Goal: Task Accomplishment & Management: Manage account settings

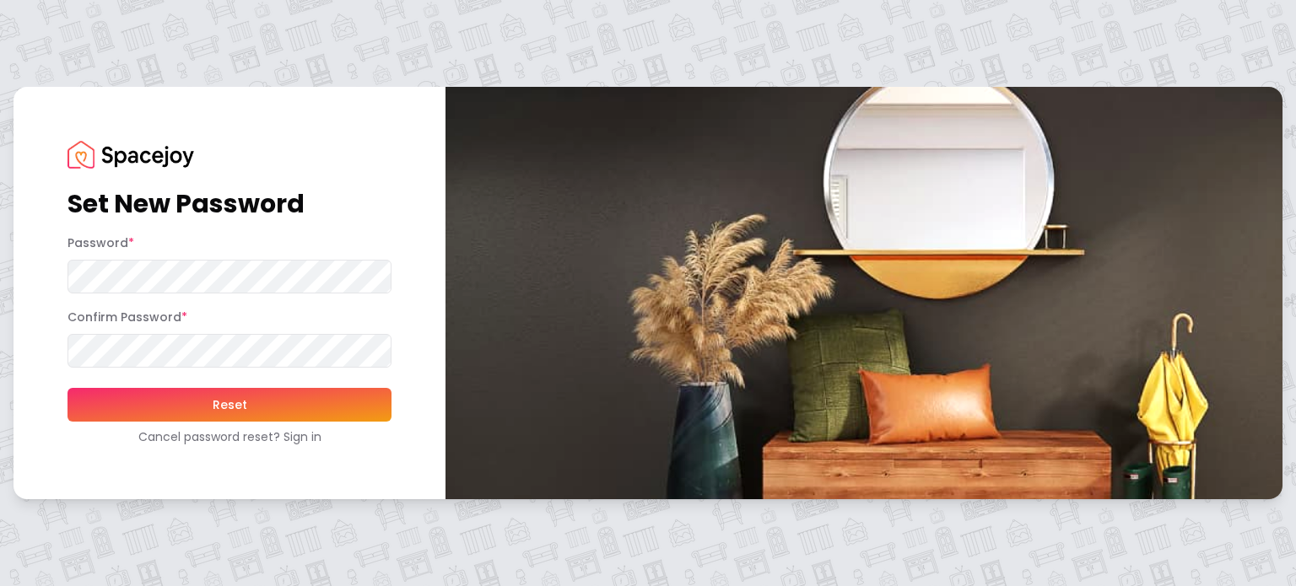
click at [91, 407] on button "Reset" at bounding box center [229, 405] width 324 height 34
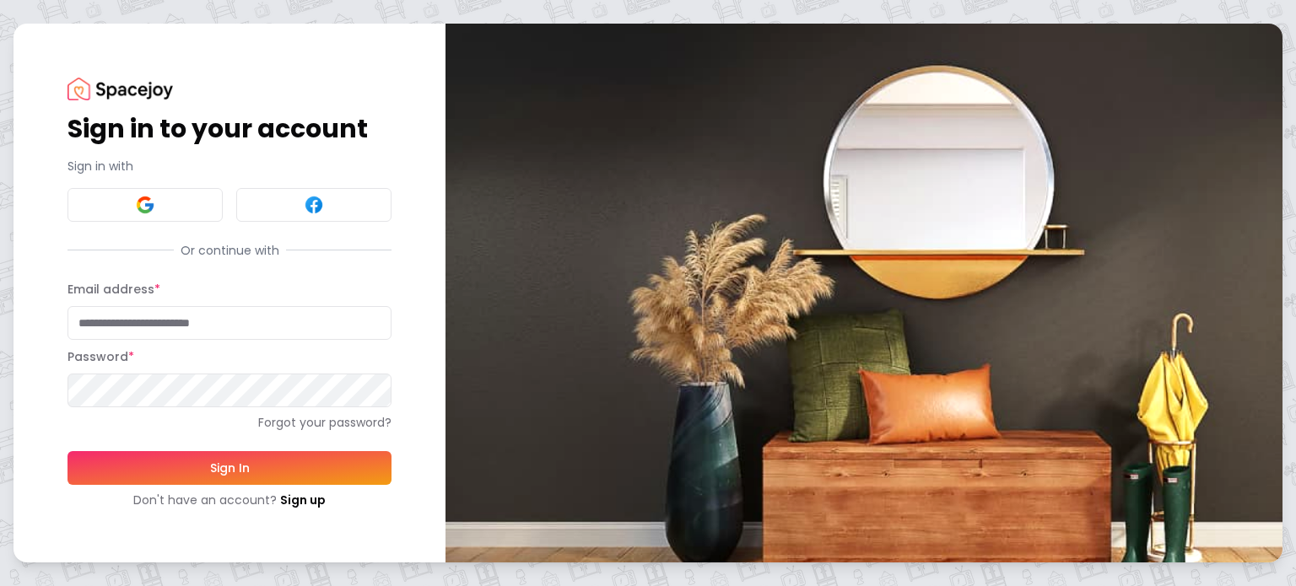
type input "**********"
click at [290, 465] on button "Sign In" at bounding box center [229, 468] width 324 height 34
